Goal: Register for event/course

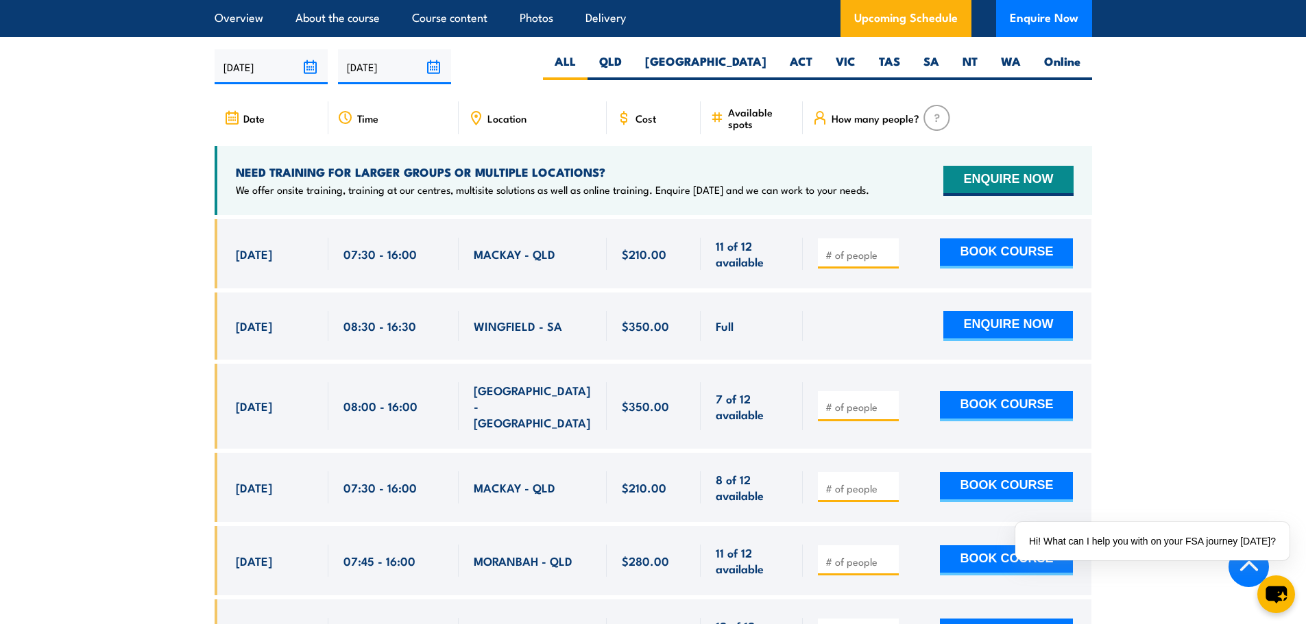
scroll to position [1919, 0]
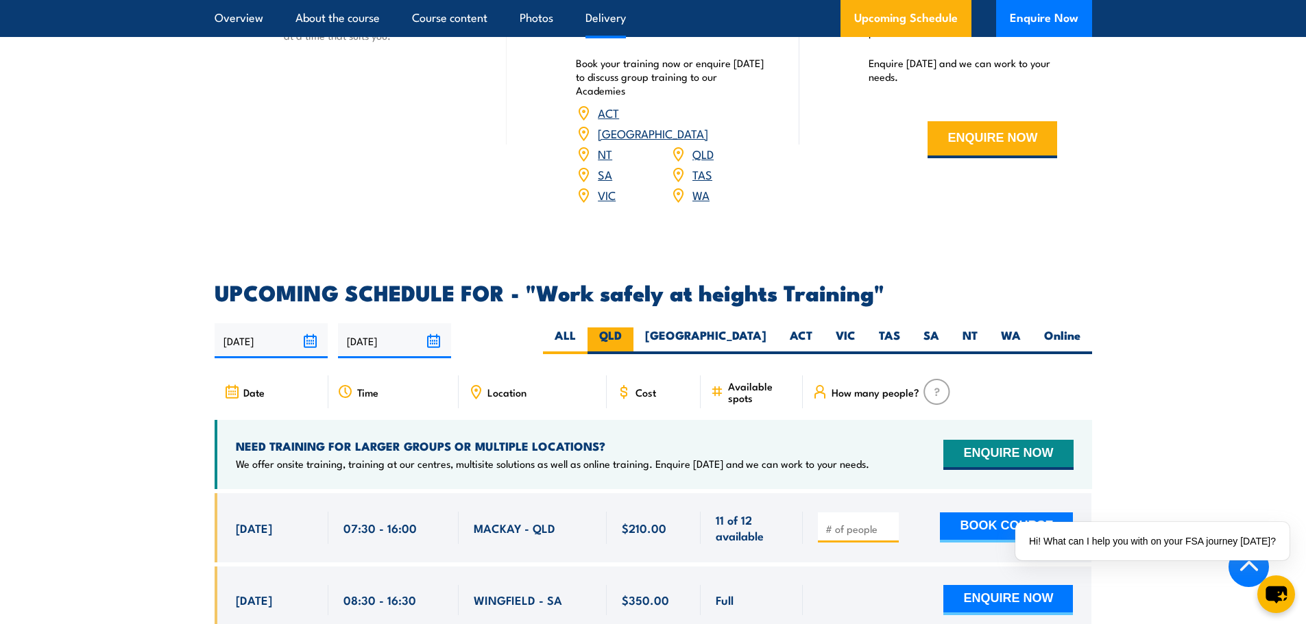
click at [633, 328] on label "QLD" at bounding box center [610, 341] width 46 height 27
click at [631, 328] on input "QLD" at bounding box center [626, 332] width 9 height 9
radio input "true"
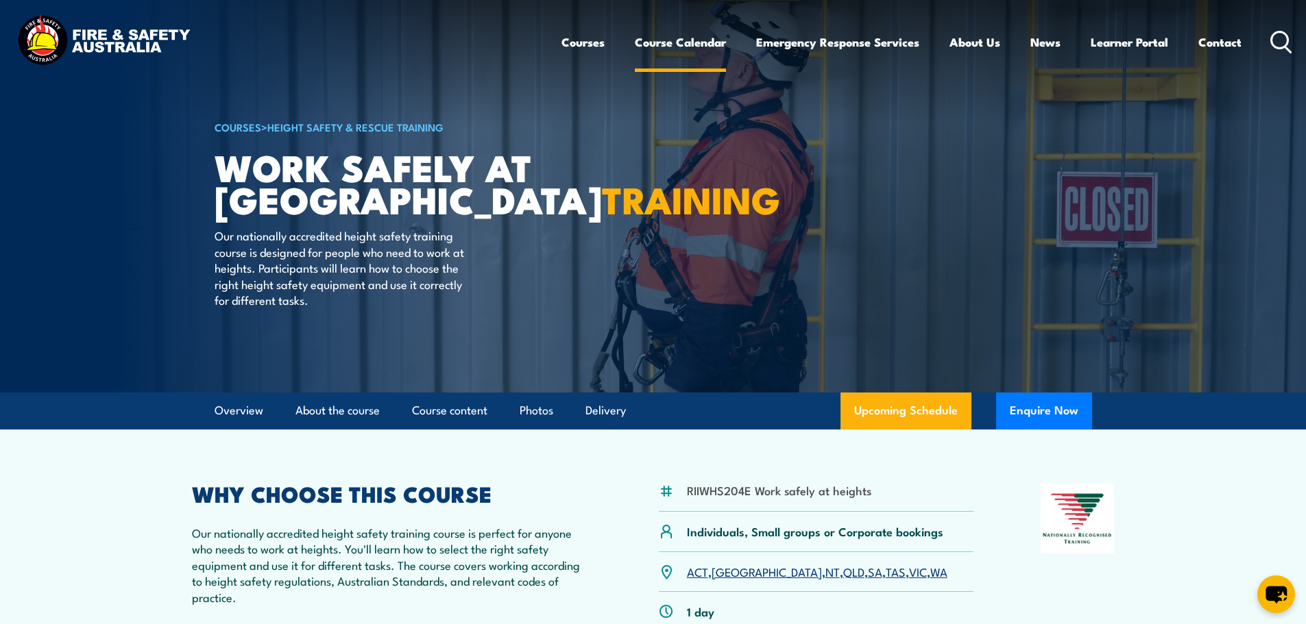
click at [678, 41] on link "Course Calendar" at bounding box center [680, 42] width 91 height 36
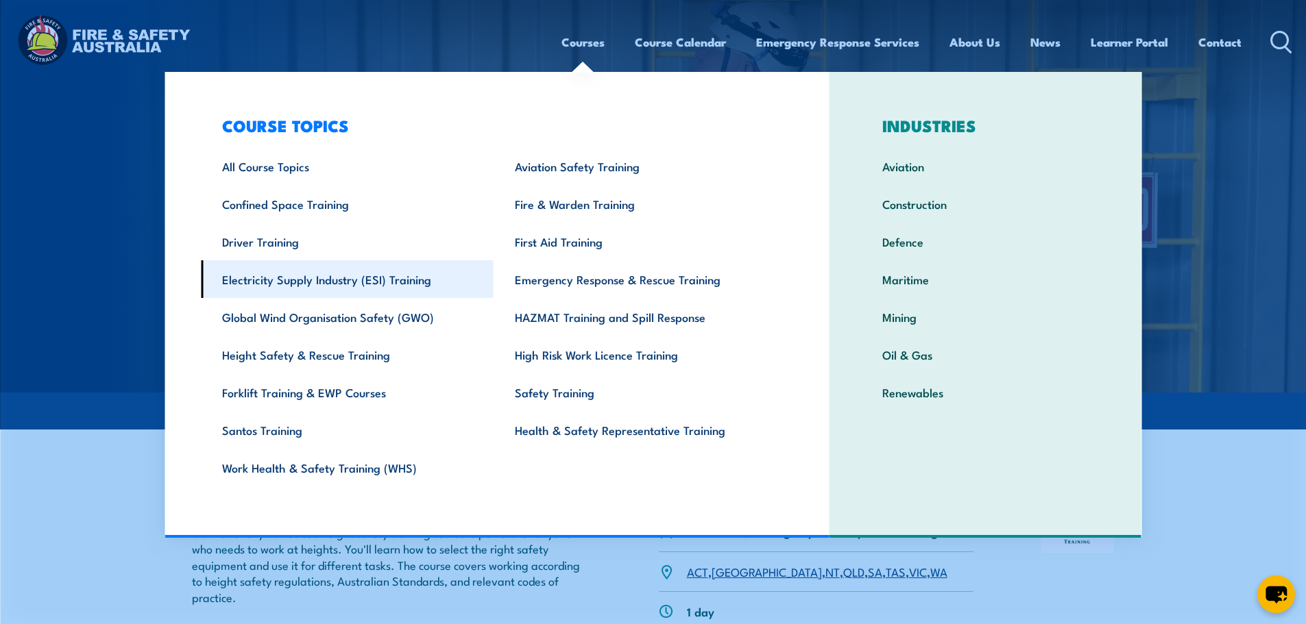
click at [349, 284] on link "Electricity Supply Industry (ESI) Training" at bounding box center [347, 279] width 293 height 38
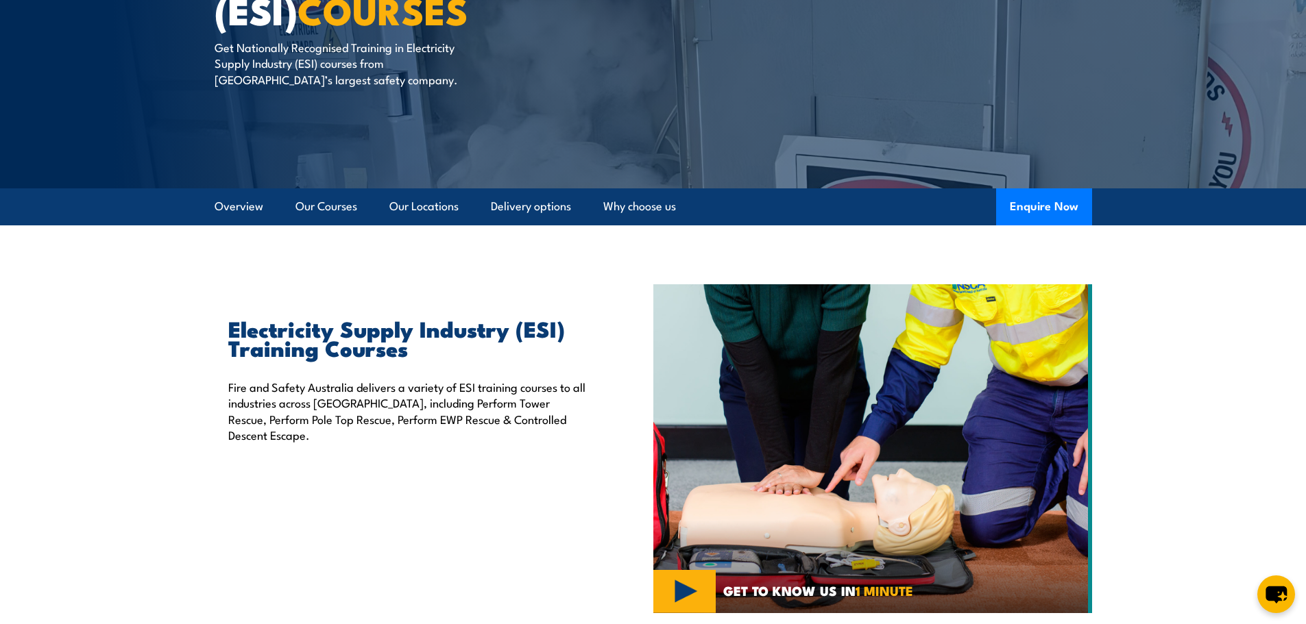
scroll to position [137, 0]
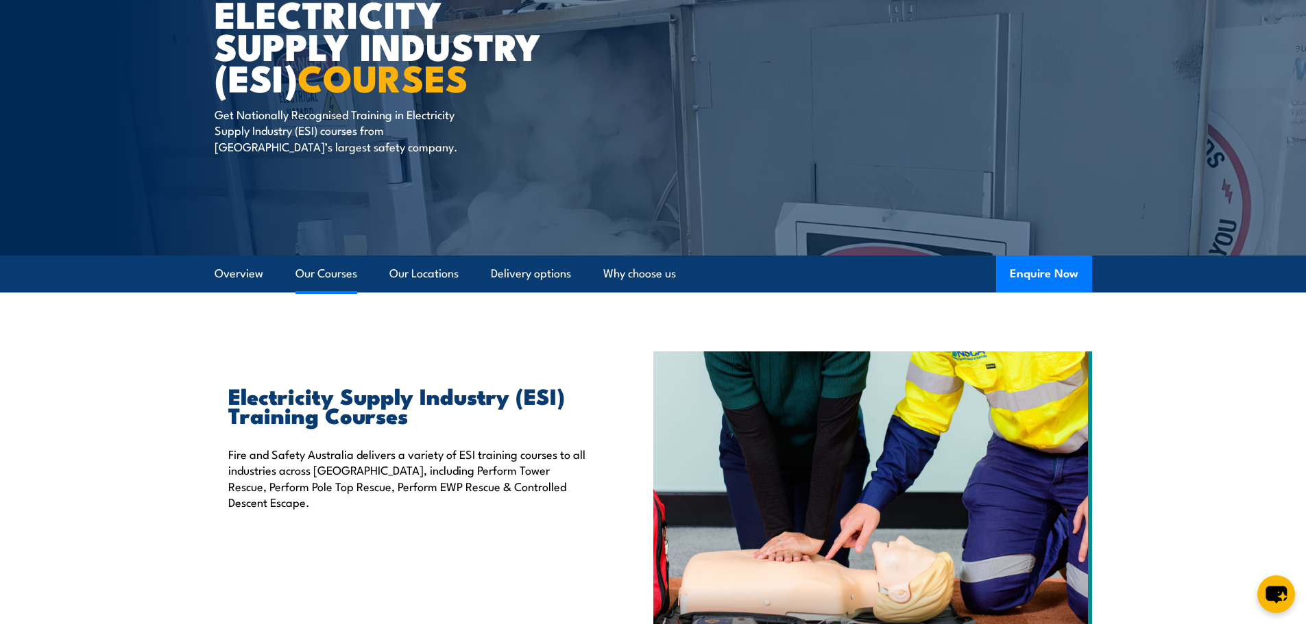
click at [333, 269] on link "Our Courses" at bounding box center [326, 274] width 62 height 36
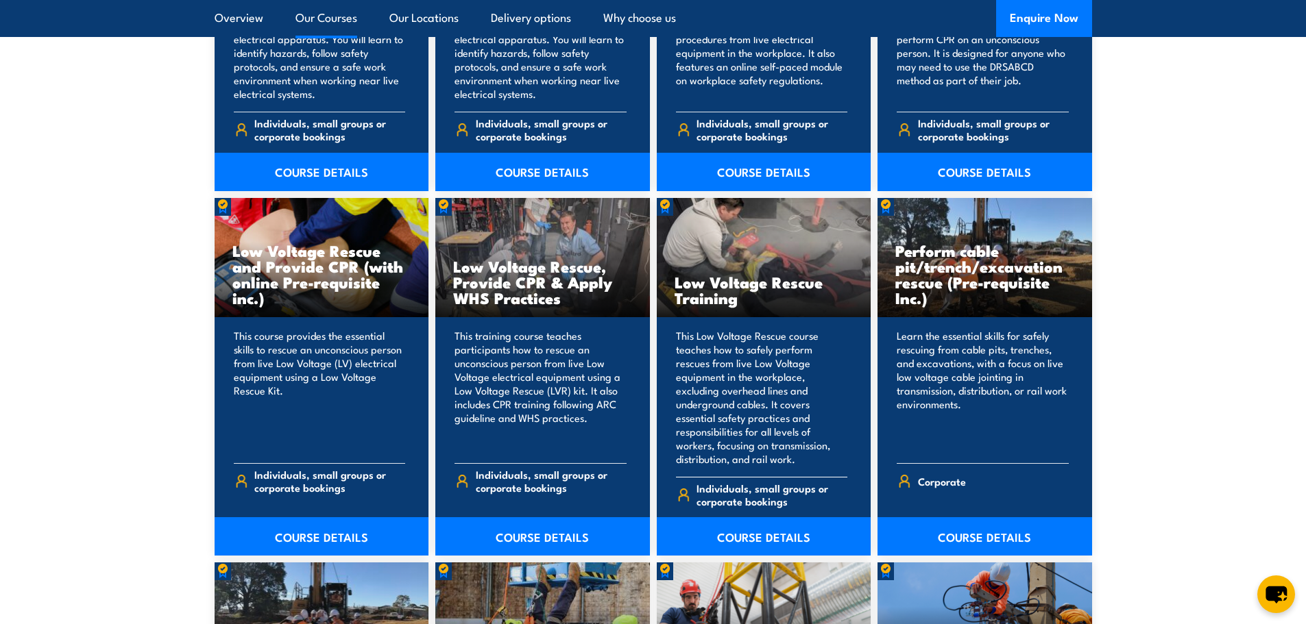
scroll to position [1314, 0]
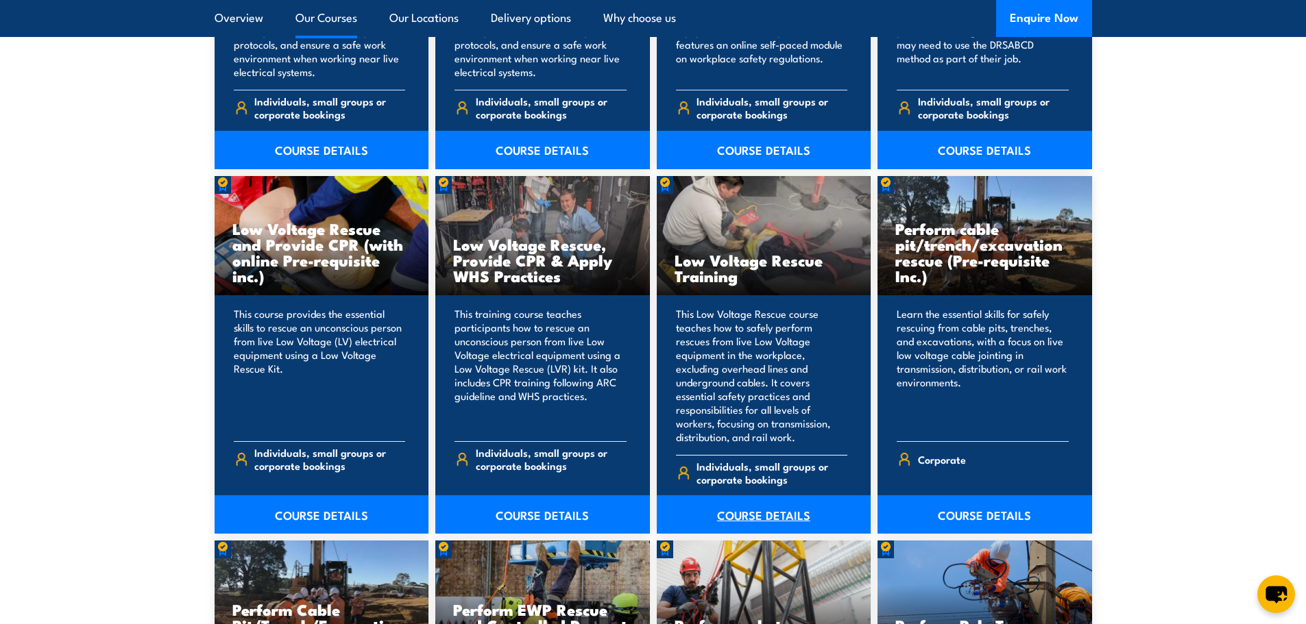
click at [742, 499] on link "COURSE DETAILS" at bounding box center [764, 514] width 215 height 38
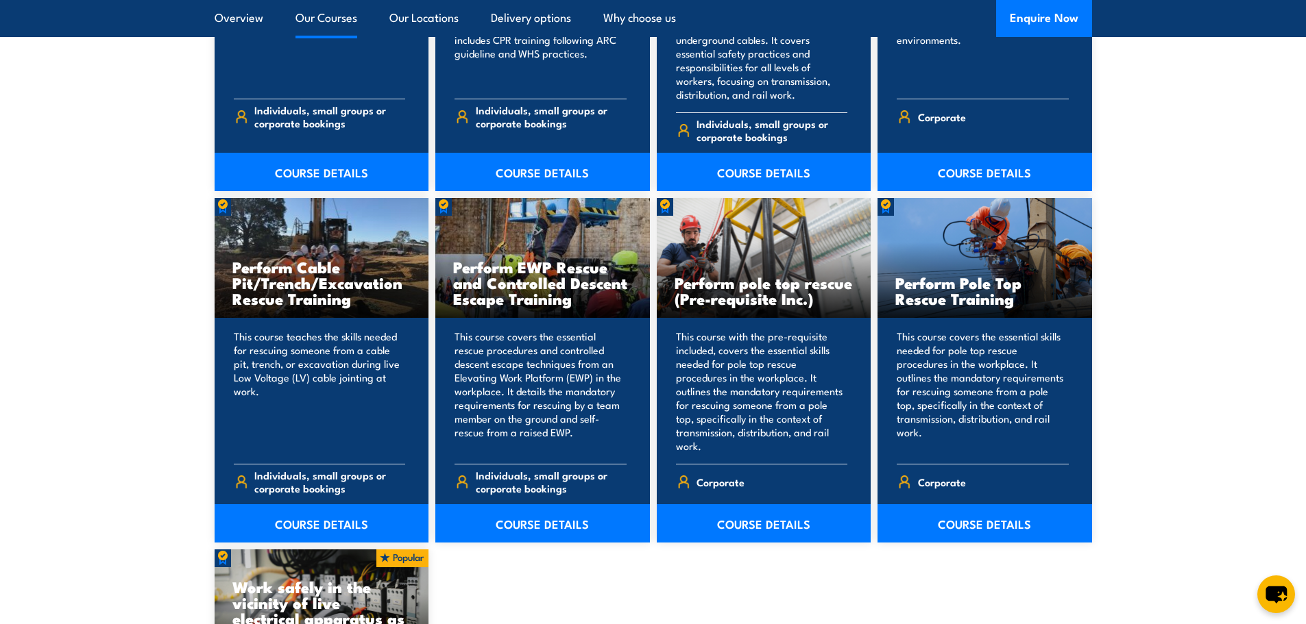
scroll to position [1708, 0]
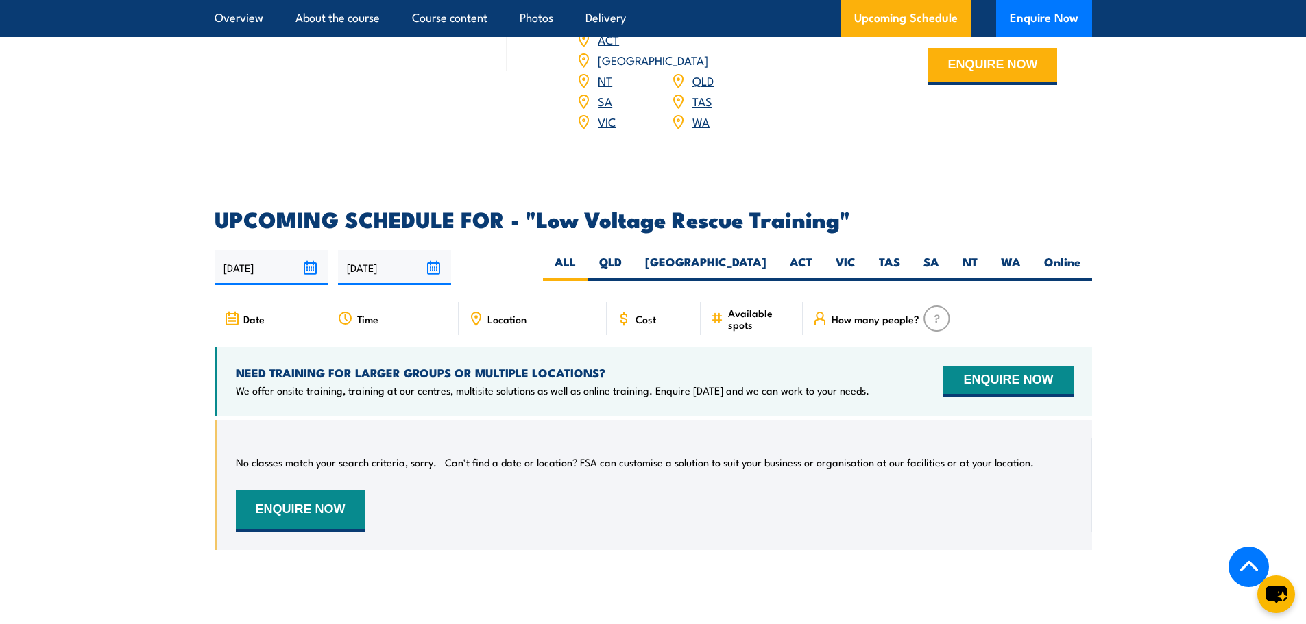
scroll to position [2056, 0]
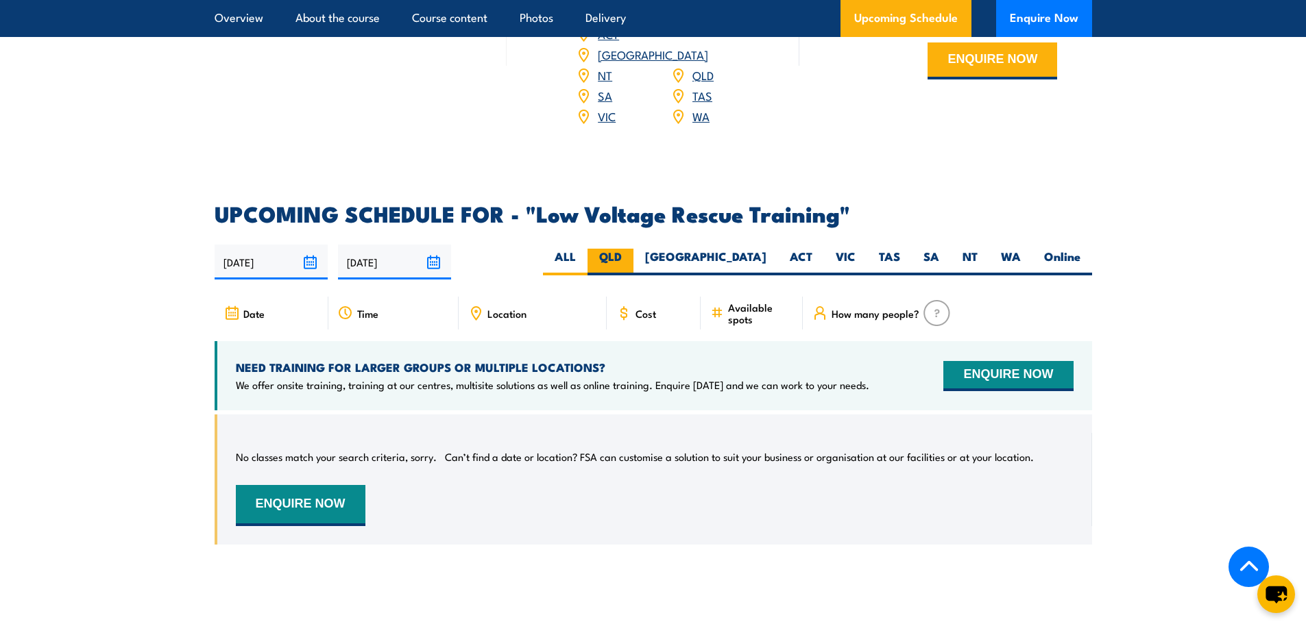
click at [633, 249] on label "QLD" at bounding box center [610, 262] width 46 height 27
click at [631, 249] on input "QLD" at bounding box center [626, 253] width 9 height 9
radio input "true"
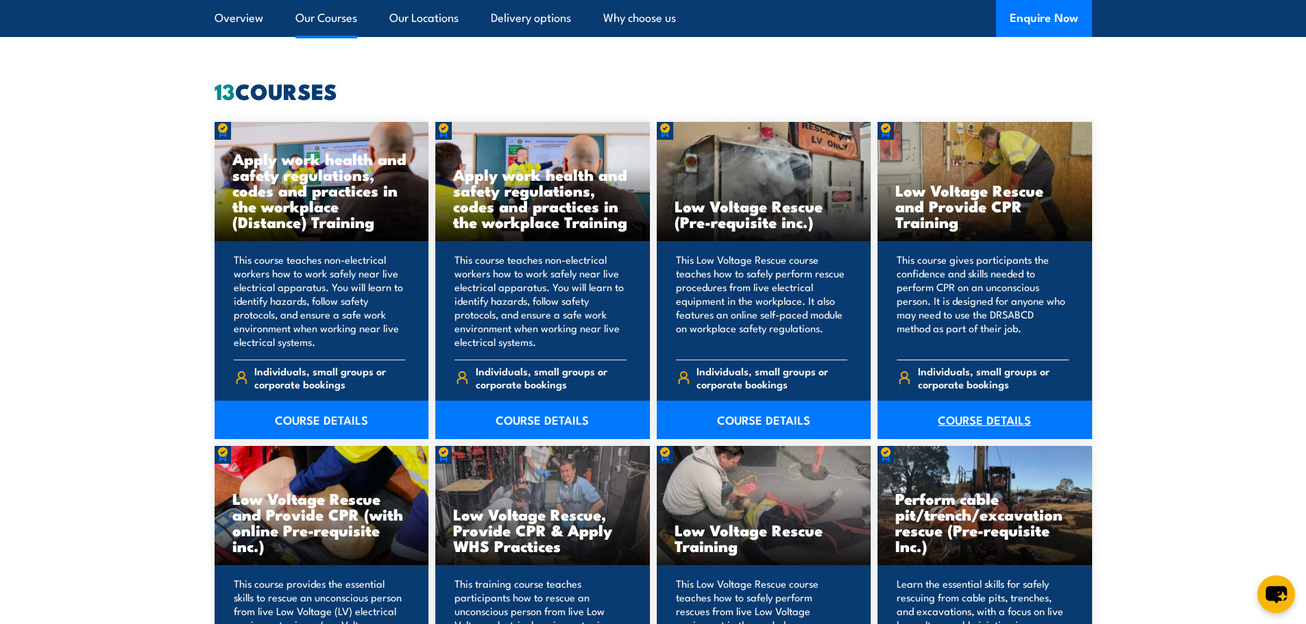
click at [969, 421] on link "COURSE DETAILS" at bounding box center [984, 420] width 215 height 38
click at [958, 422] on link "COURSE DETAILS" at bounding box center [984, 420] width 215 height 38
click at [999, 418] on link "COURSE DETAILS" at bounding box center [984, 420] width 215 height 38
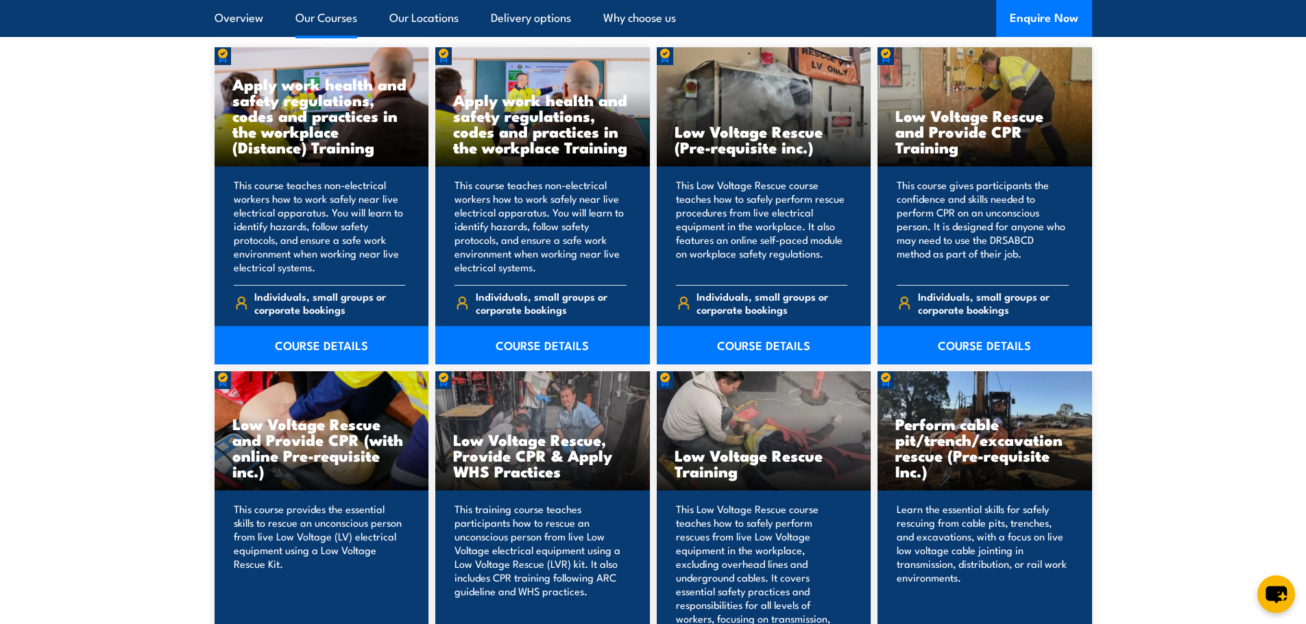
scroll to position [1044, 0]
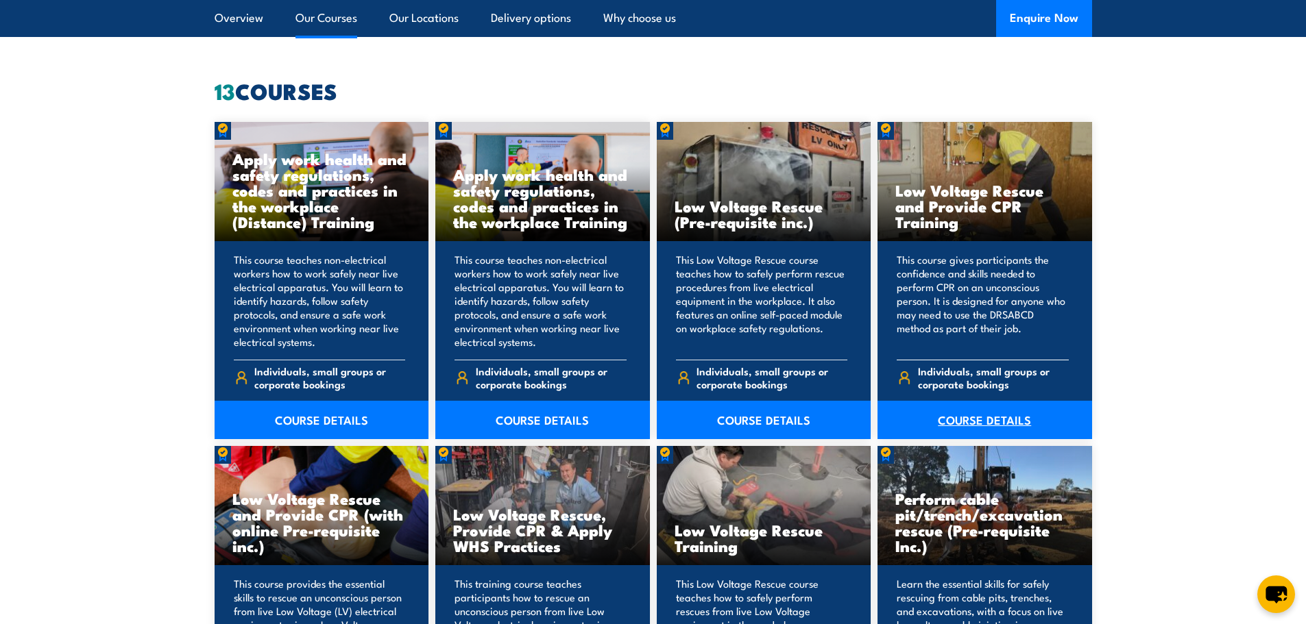
click at [1001, 418] on link "COURSE DETAILS" at bounding box center [984, 420] width 215 height 38
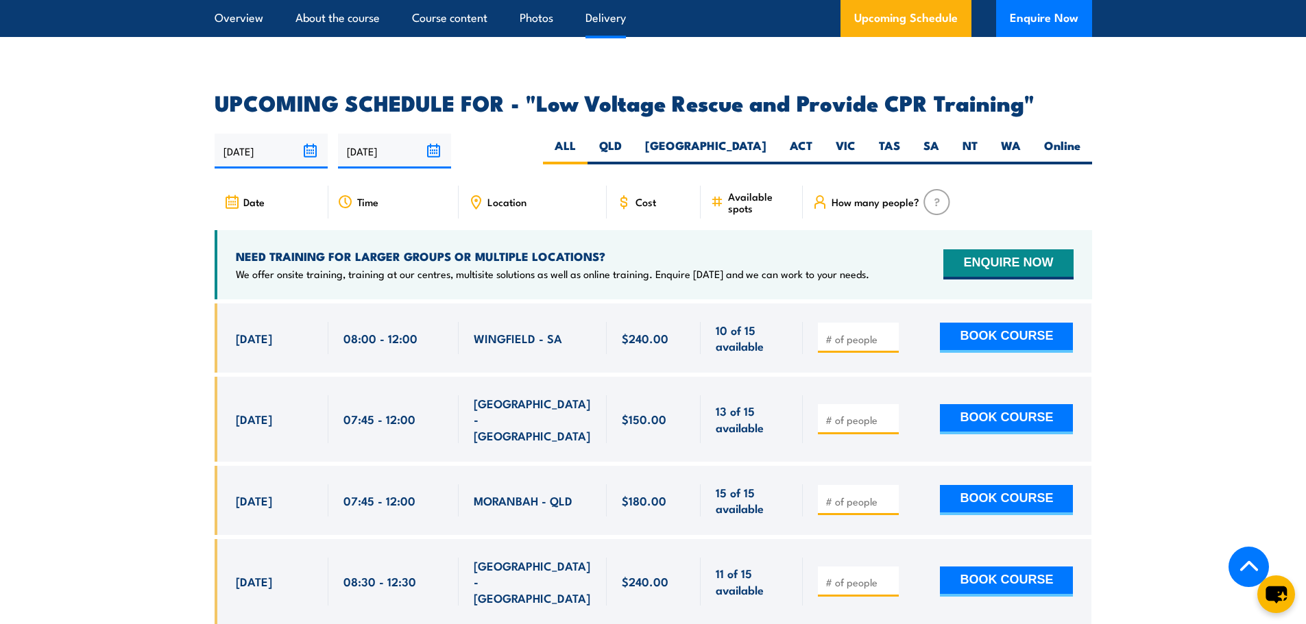
scroll to position [2056, 0]
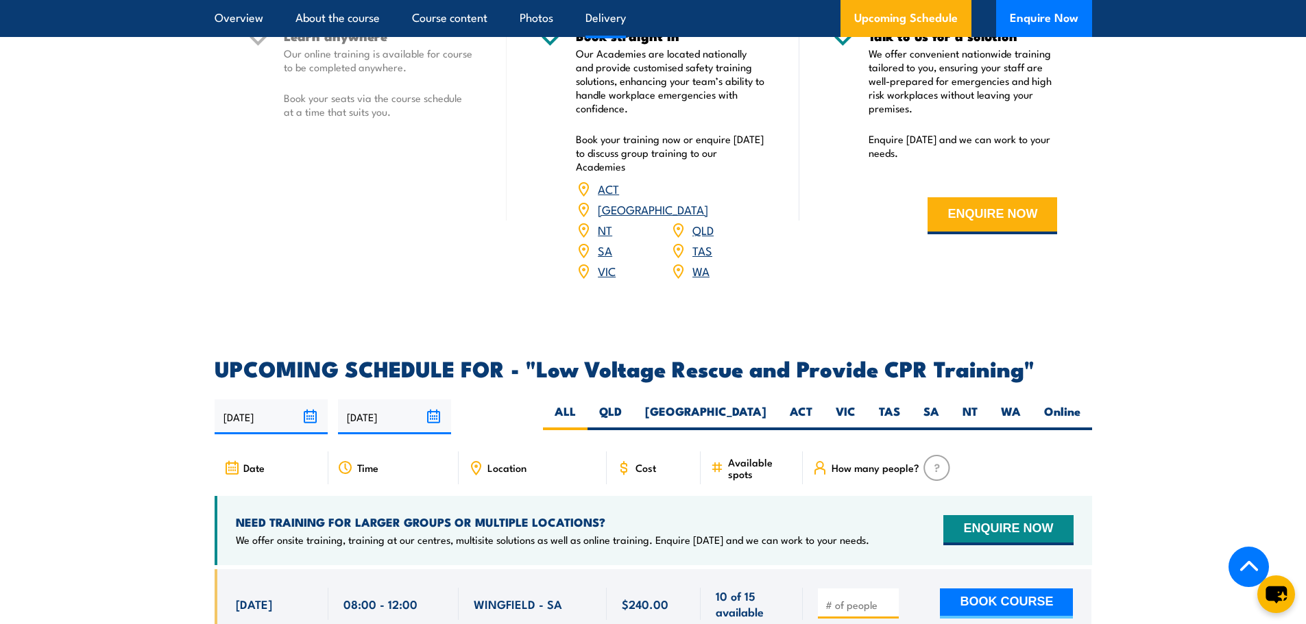
drag, startPoint x: 711, startPoint y: 372, endPoint x: 635, endPoint y: 397, distance: 80.2
click at [633, 404] on label "QLD" at bounding box center [610, 417] width 46 height 27
click at [631, 404] on input "QLD" at bounding box center [626, 408] width 9 height 9
radio input "true"
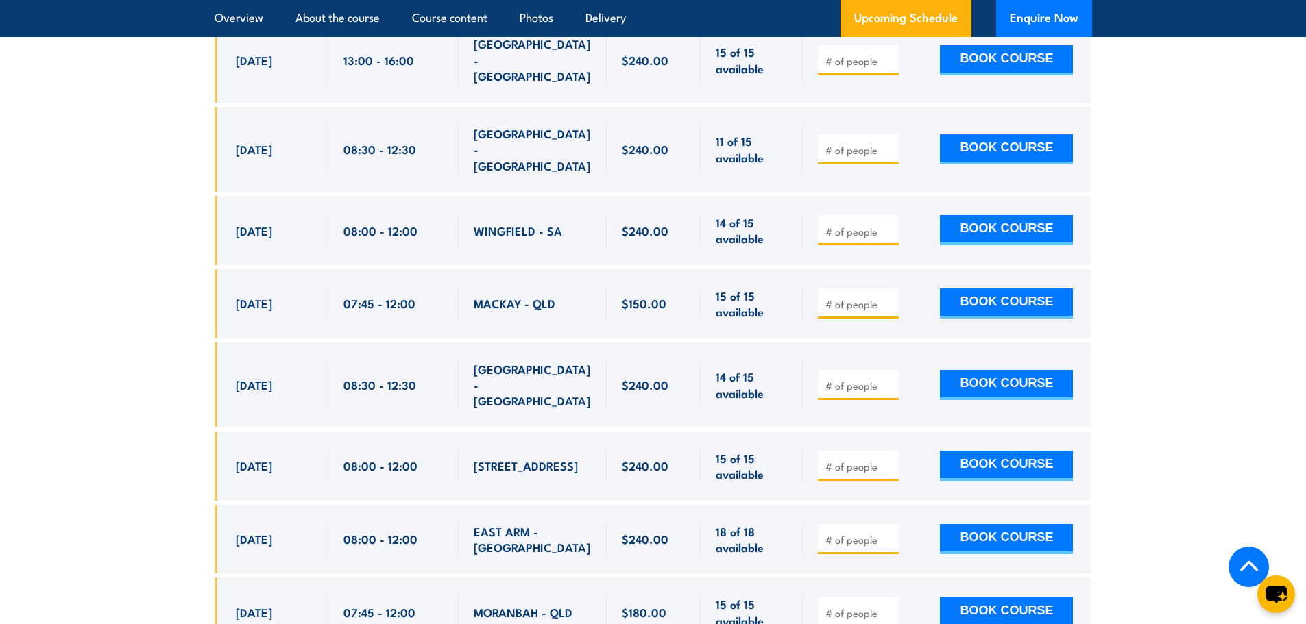
scroll to position [3701, 0]
